Goal: Task Accomplishment & Management: Use online tool/utility

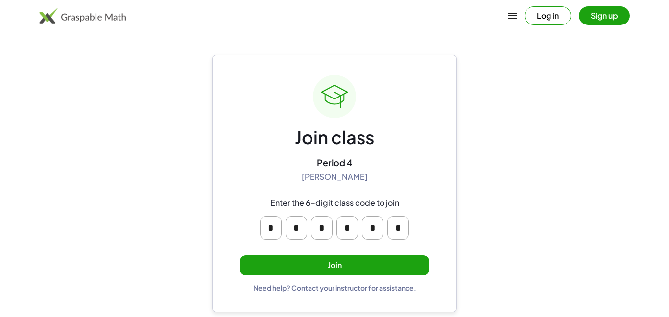
click at [339, 257] on button "Join" at bounding box center [334, 265] width 189 height 20
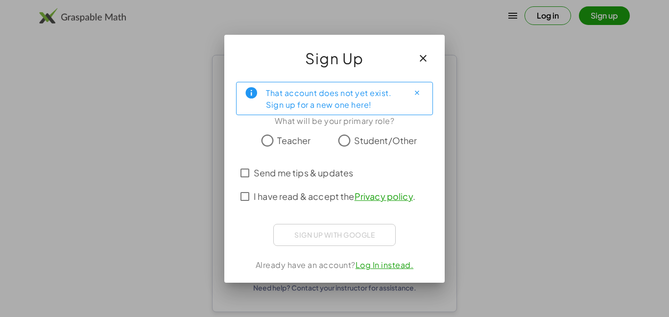
click at [306, 180] on label "Send me tips & updates" at bounding box center [303, 173] width 99 height 24
click at [311, 198] on span "I have read & accept the Privacy policy ." at bounding box center [335, 196] width 162 height 13
click at [363, 133] on label "Student/Other" at bounding box center [385, 141] width 63 height 20
click at [358, 247] on div "That account does not yet exist. Sign up for a new one here! What will be your …" at bounding box center [334, 178] width 220 height 209
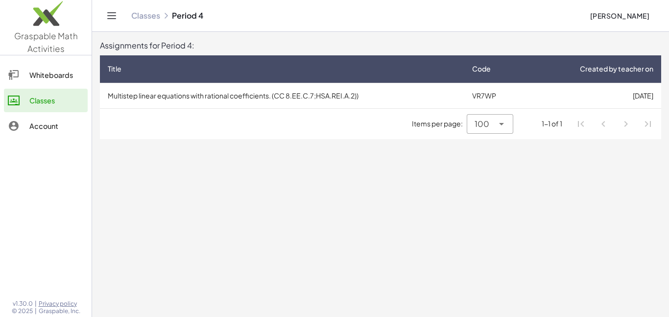
click at [352, 127] on div "Items per page: 100 *** 1-1 of 1" at bounding box center [380, 124] width 561 height 30
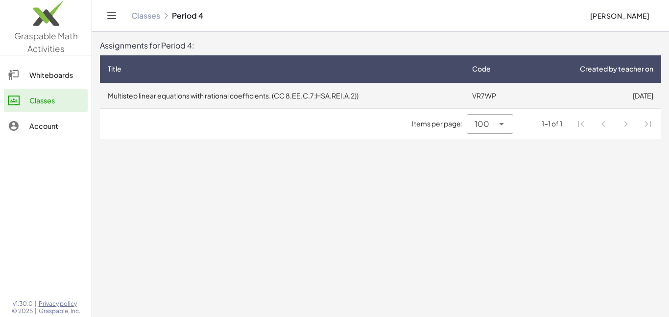
click at [163, 100] on td "Multistep linear equations with rational coefficients. (CC 8.EE.C.7;HSA.REI.A.2…" at bounding box center [282, 95] width 364 height 25
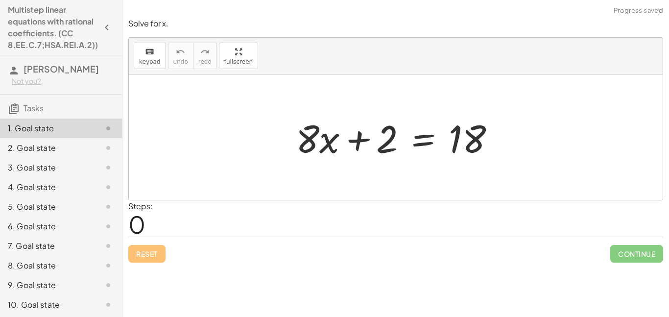
click at [567, 225] on div "Steps: 0" at bounding box center [395, 218] width 535 height 36
click at [147, 249] on span "Reset" at bounding box center [147, 253] width 22 height 9
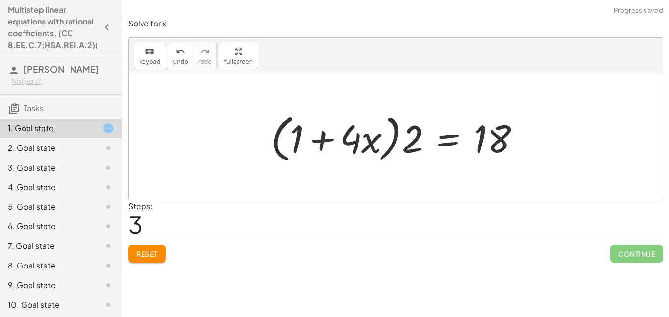
click at [150, 249] on button "Reset" at bounding box center [146, 254] width 37 height 18
click at [137, 260] on button "Reset" at bounding box center [146, 254] width 37 height 18
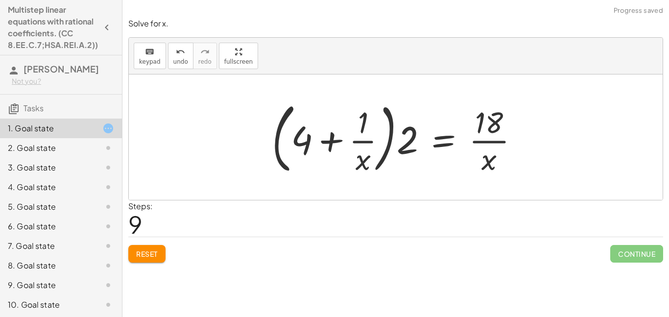
click at [143, 254] on span "Reset" at bounding box center [147, 253] width 22 height 9
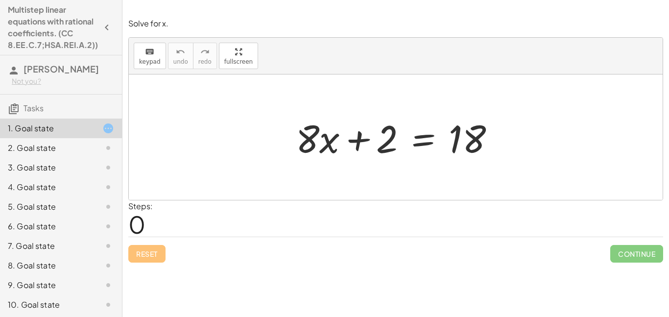
click at [457, 216] on div "Steps: 0" at bounding box center [395, 218] width 535 height 36
click at [463, 212] on div "Steps: 0" at bounding box center [395, 218] width 535 height 36
